Goal: Navigation & Orientation: Find specific page/section

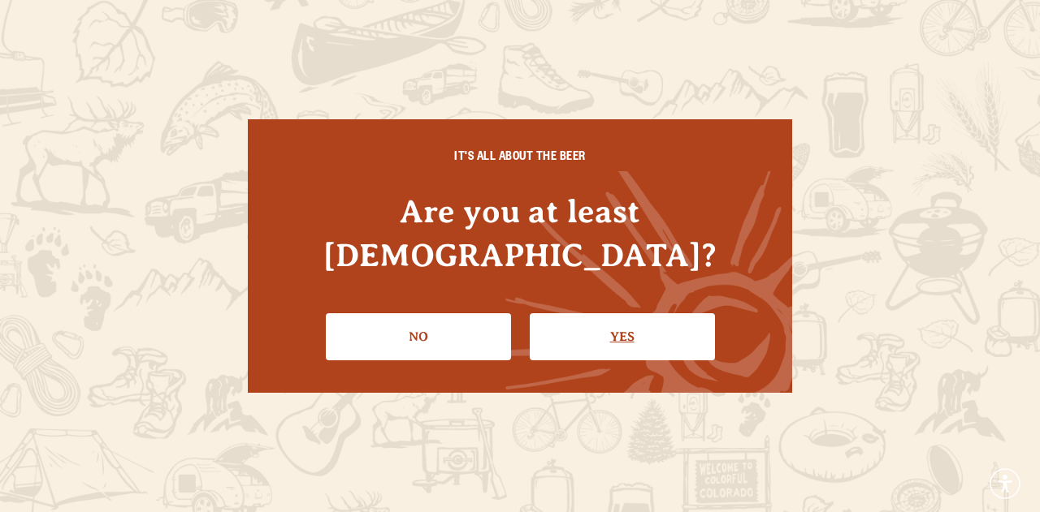
click at [582, 314] on link "Yes" at bounding box center [622, 337] width 185 height 47
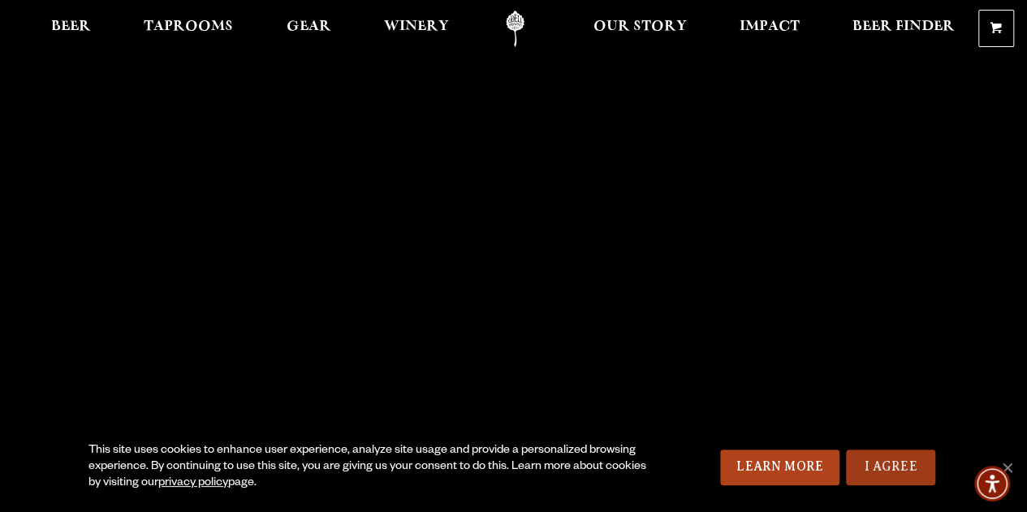
click at [889, 461] on link "I Agree" at bounding box center [890, 468] width 89 height 36
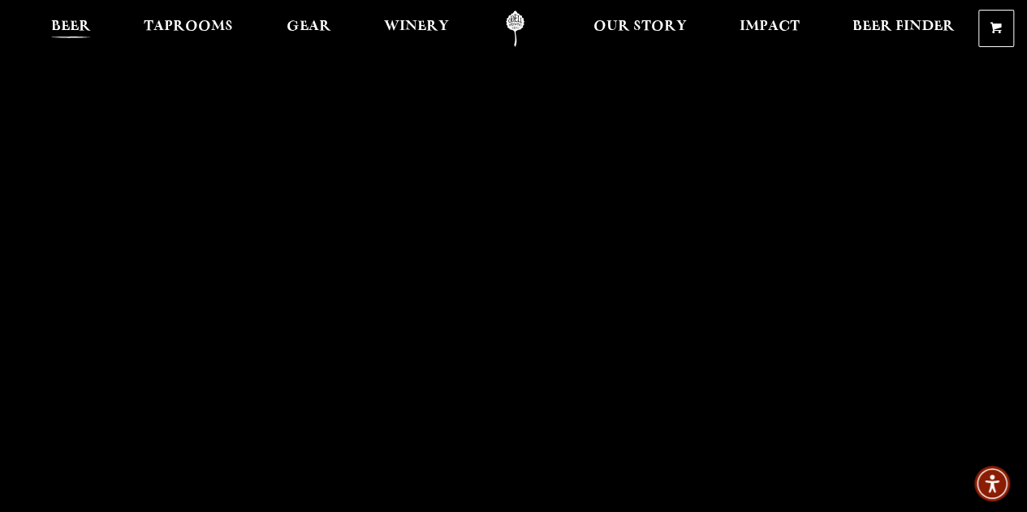
click at [94, 26] on link "Beer" at bounding box center [71, 29] width 61 height 37
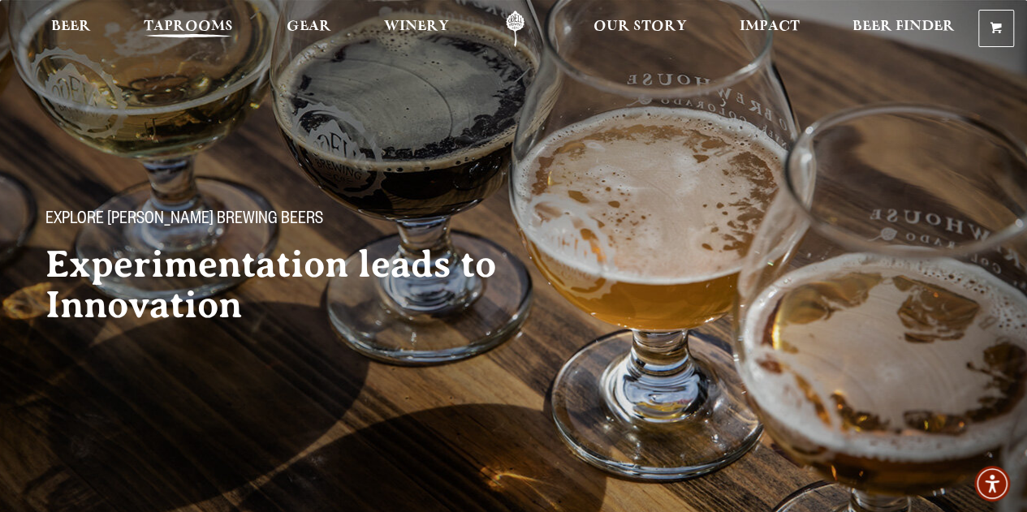
click at [193, 22] on span "Taprooms" at bounding box center [188, 26] width 89 height 13
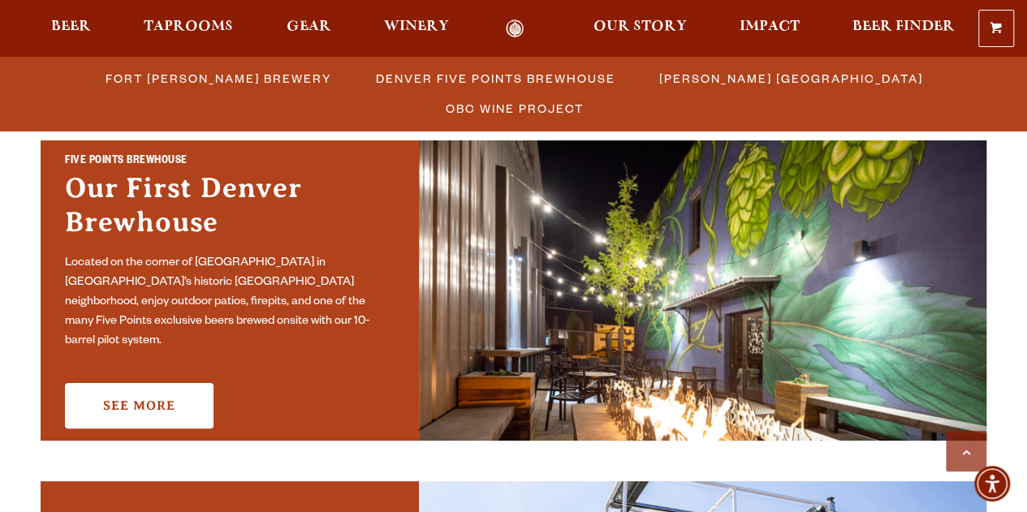
scroll to position [1218, 0]
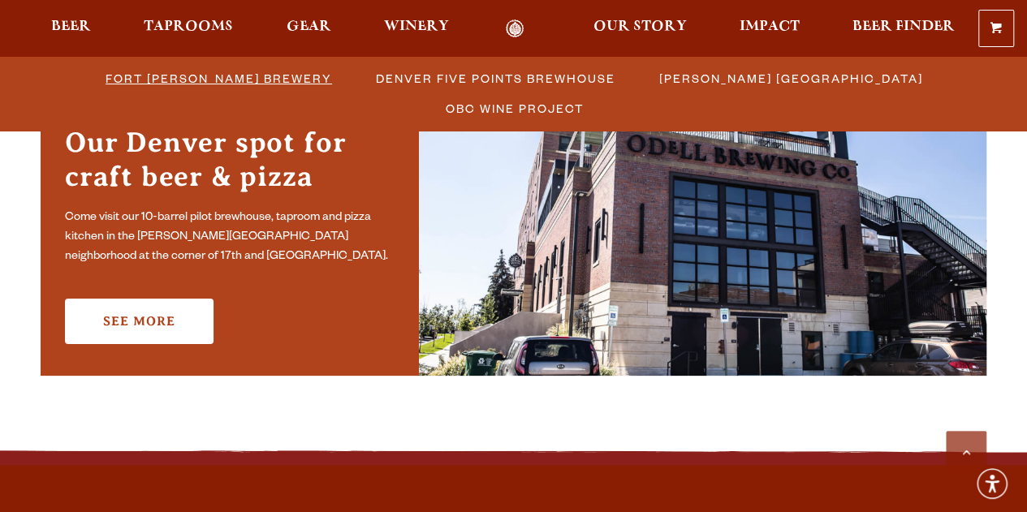
click at [188, 78] on span "Fort [PERSON_NAME] Brewery" at bounding box center [219, 79] width 227 height 24
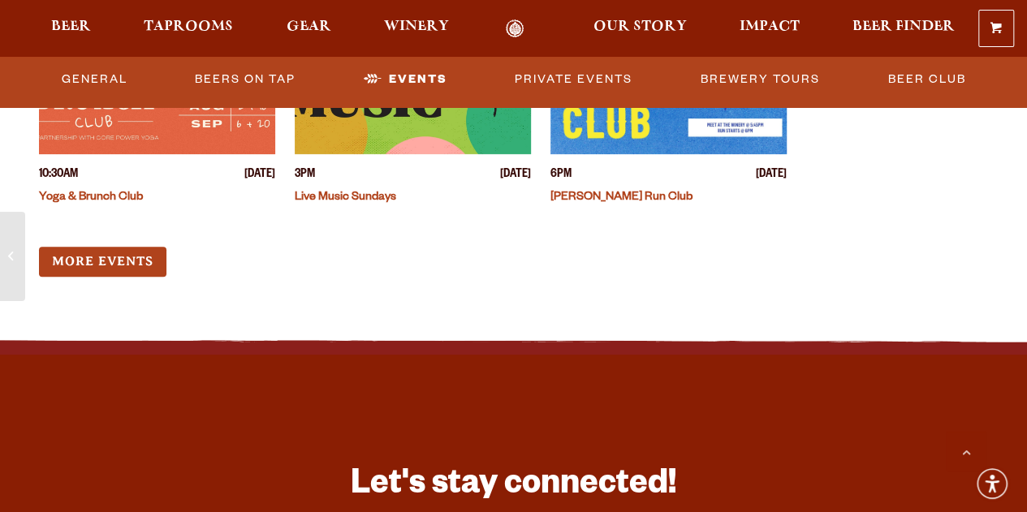
scroll to position [6416, 0]
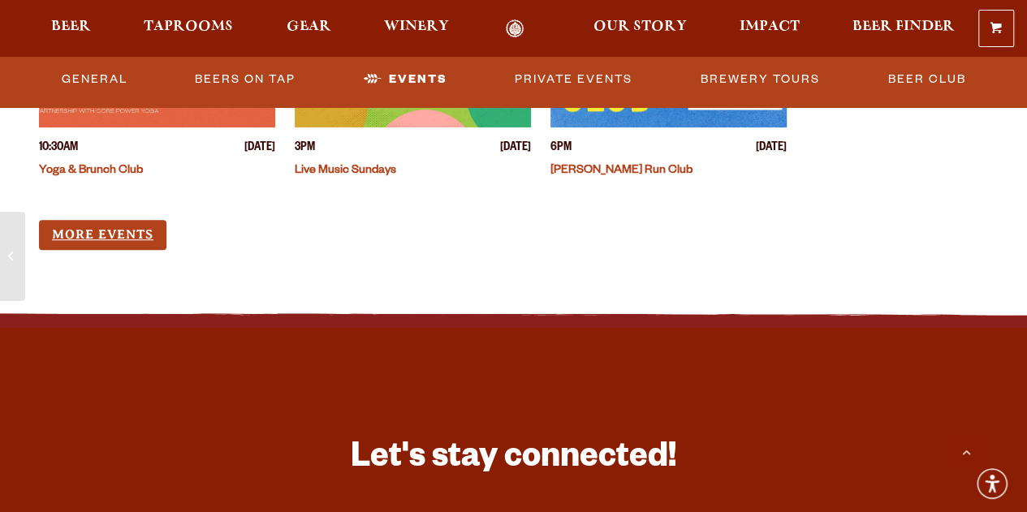
click at [109, 239] on link "More Events" at bounding box center [103, 235] width 128 height 30
